Goal: Task Accomplishment & Management: Manage account settings

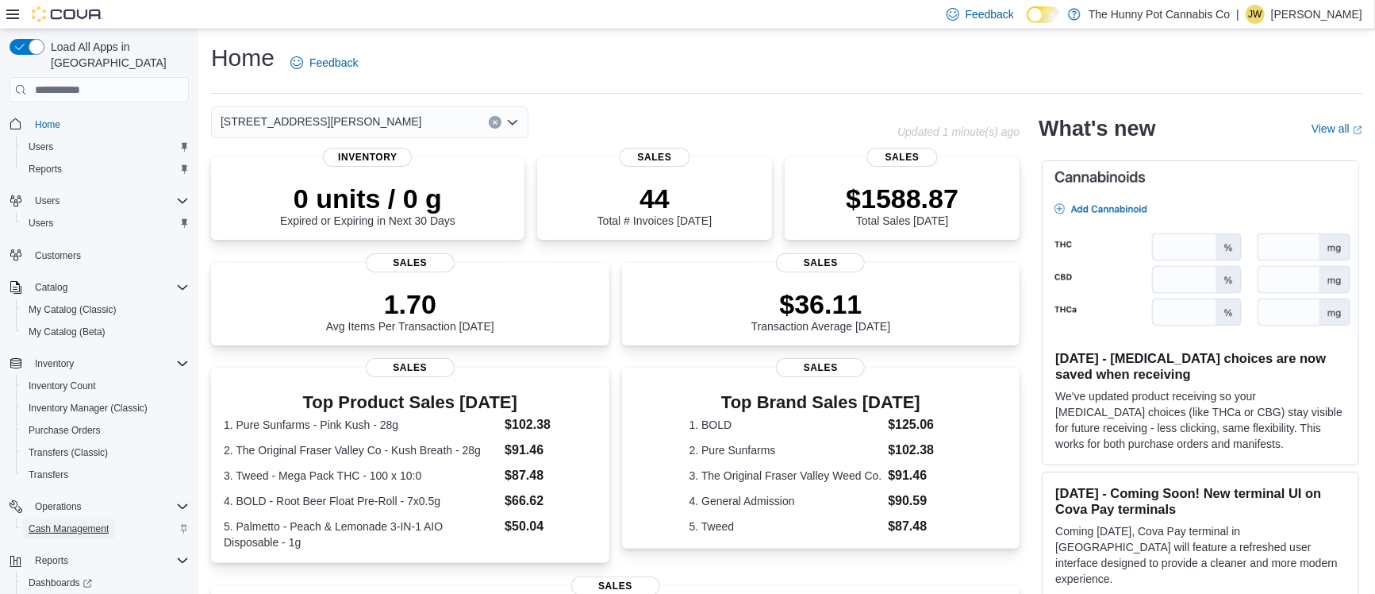
click at [81, 522] on span "Cash Management" at bounding box center [69, 528] width 80 height 13
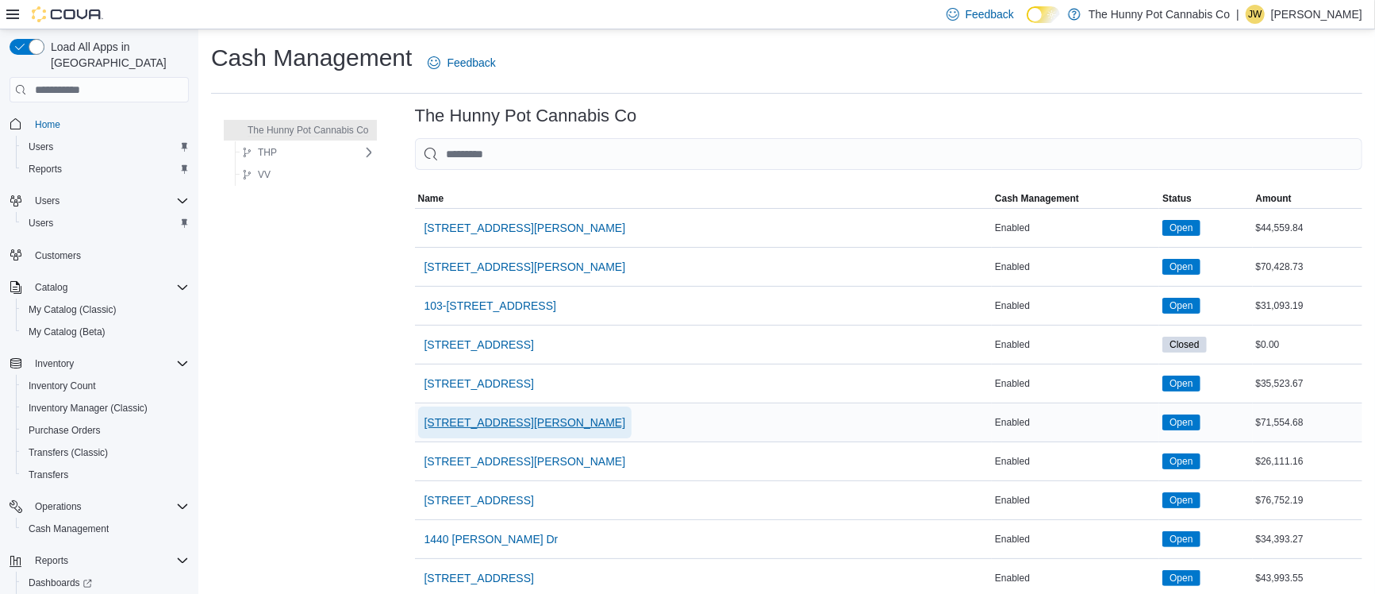
click at [482, 428] on span "[STREET_ADDRESS][PERSON_NAME]" at bounding box center [526, 422] width 202 height 16
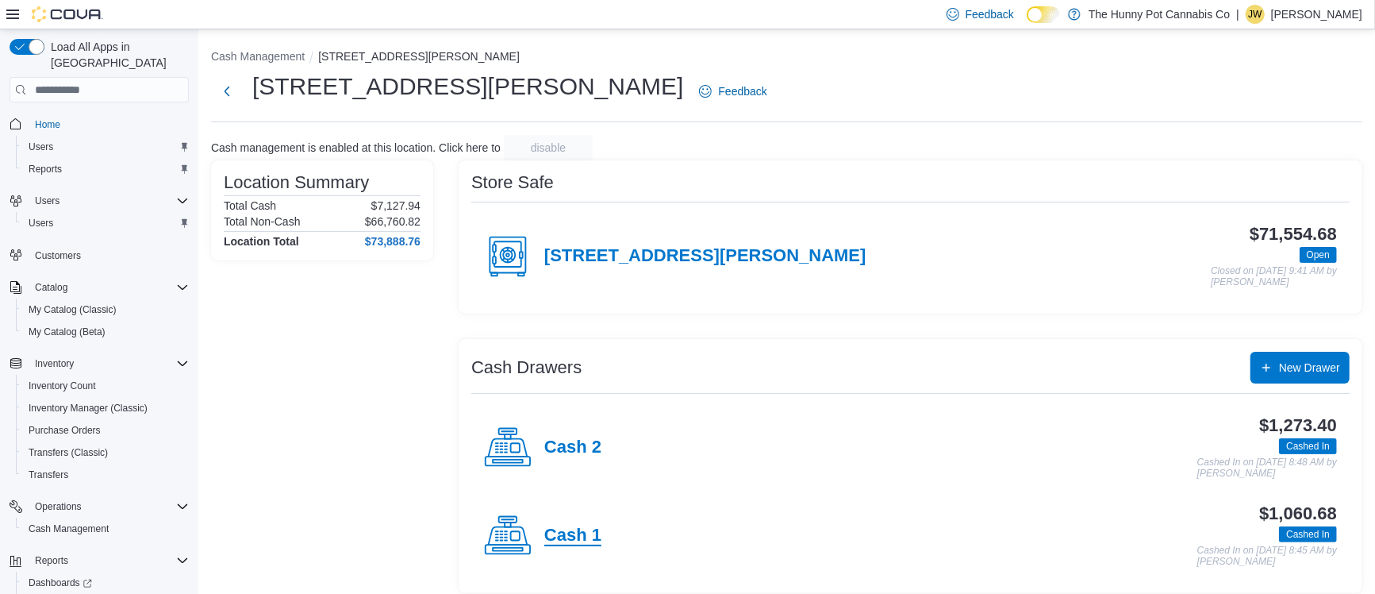
click at [571, 540] on h4 "Cash 1" at bounding box center [572, 535] width 57 height 21
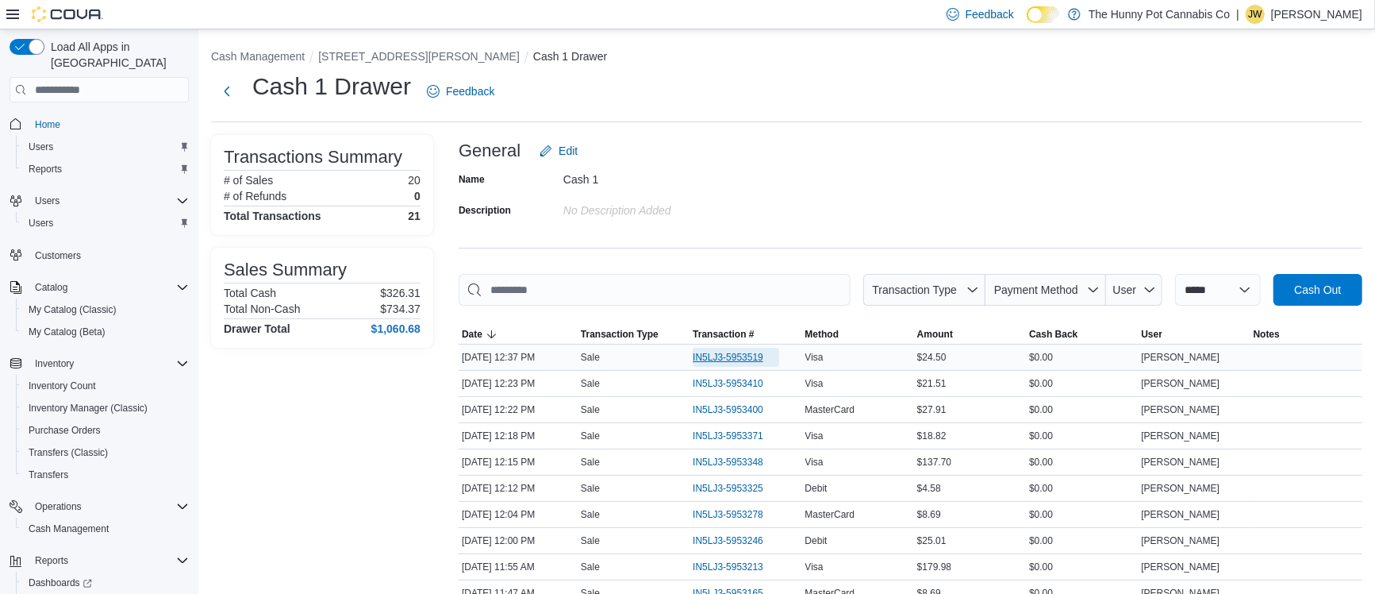
click at [740, 363] on span "IN5LJ3-5953519" at bounding box center [736, 357] width 86 height 19
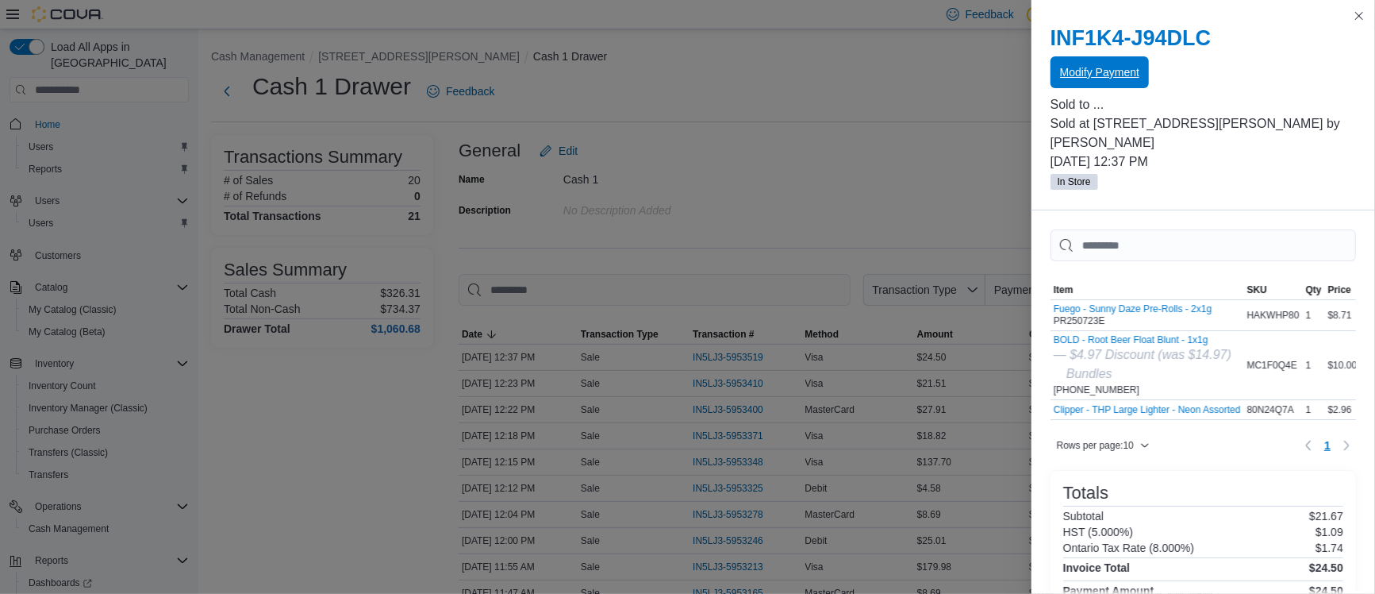
click at [1105, 79] on span "Modify Payment" at bounding box center [1099, 72] width 79 height 16
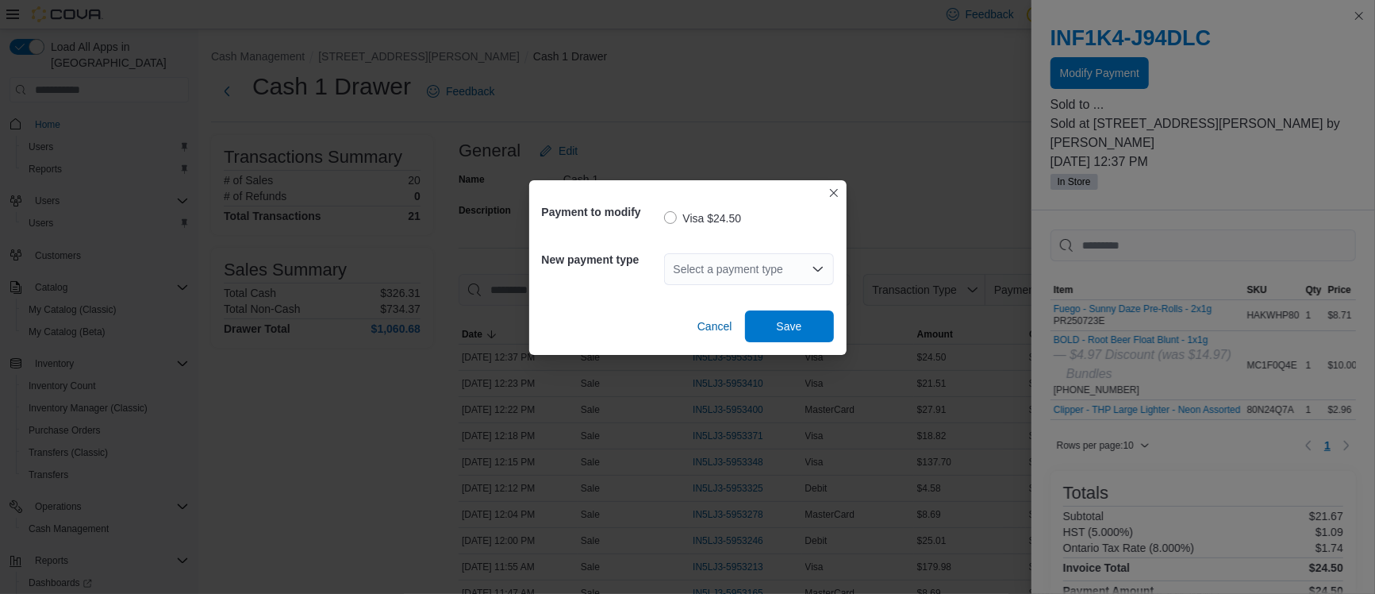
click at [725, 267] on div "Select a payment type" at bounding box center [749, 269] width 170 height 32
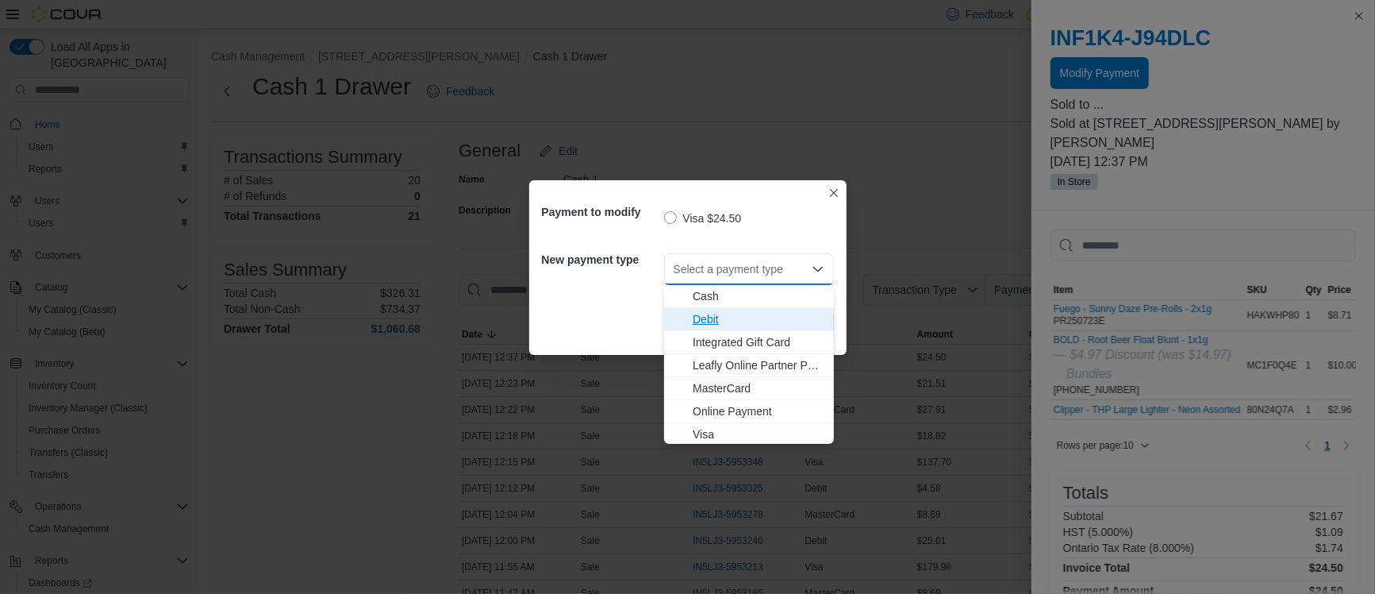
click at [724, 319] on span "Debit" at bounding box center [759, 319] width 132 height 16
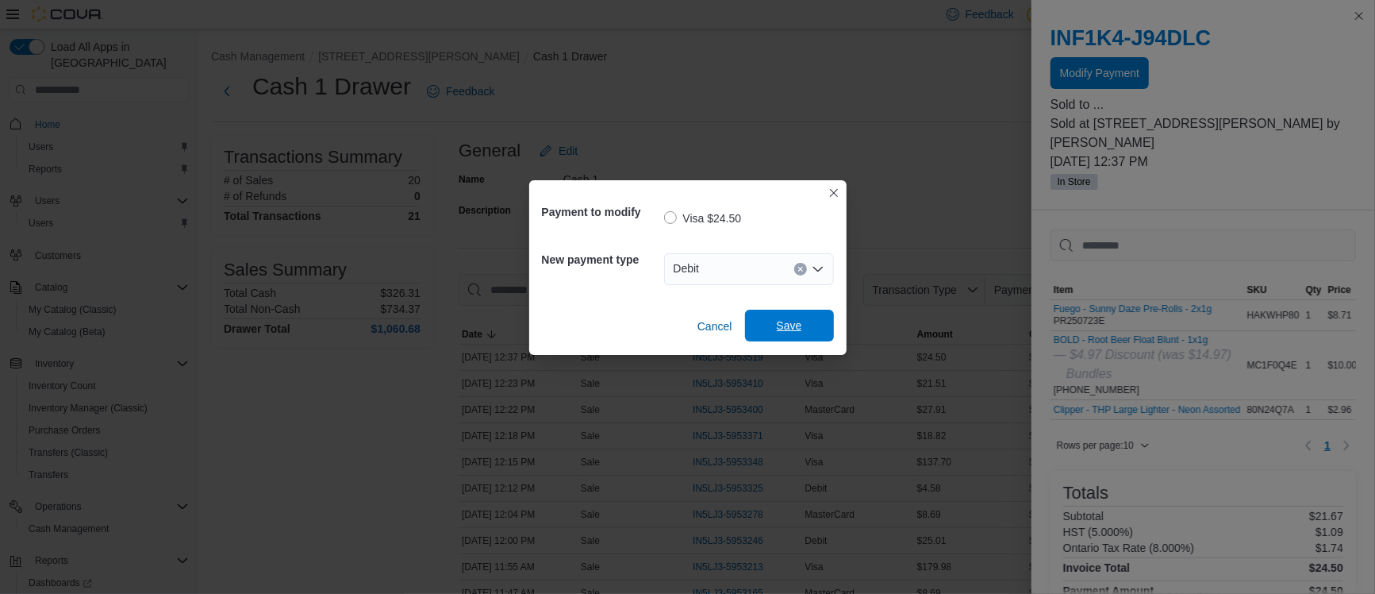
click at [780, 325] on span "Save" at bounding box center [789, 325] width 25 height 16
